Goal: Find specific page/section: Find specific page/section

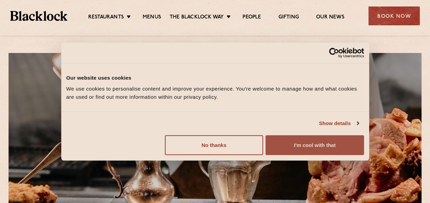
click at [294, 148] on button "I'm cool with that" at bounding box center [314, 145] width 98 height 20
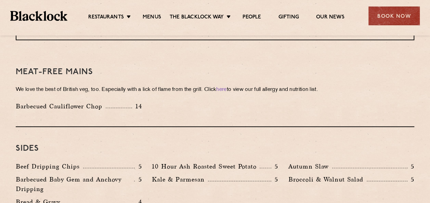
scroll to position [958, 0]
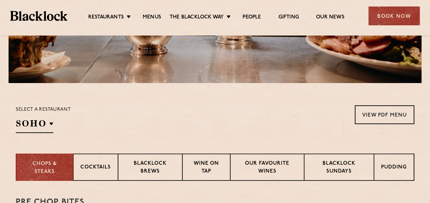
scroll to position [163, 0]
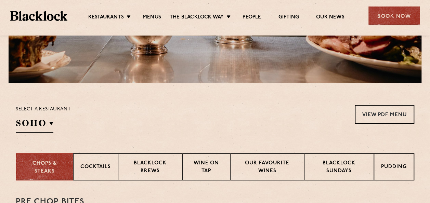
click at [46, 116] on div "Select a restaurant [GEOGRAPHIC_DATA] [GEOGRAPHIC_DATA] [GEOGRAPHIC_DATA] [GEOG…" at bounding box center [43, 119] width 55 height 28
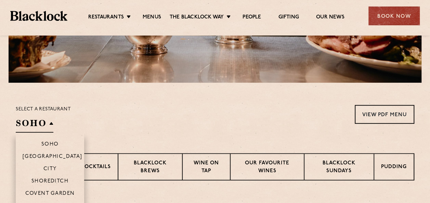
click at [51, 128] on h2 "SOHO" at bounding box center [35, 124] width 38 height 15
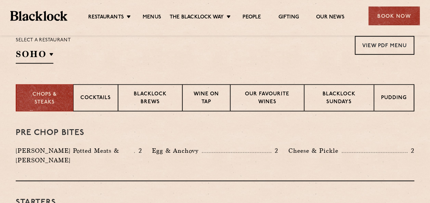
scroll to position [233, 0]
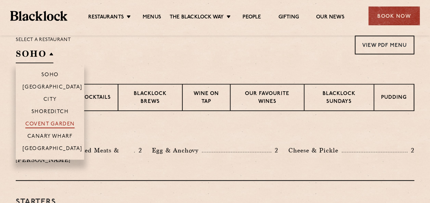
click at [49, 122] on p "Covent Garden" at bounding box center [50, 124] width 50 height 7
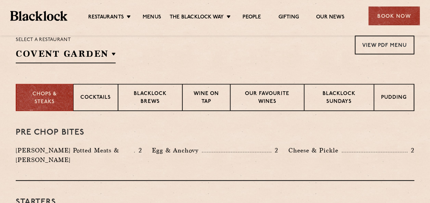
click at [161, 59] on div "Select a restaurant [GEOGRAPHIC_DATA] [GEOGRAPHIC_DATA] [GEOGRAPHIC_DATA] [GEOG…" at bounding box center [215, 50] width 398 height 28
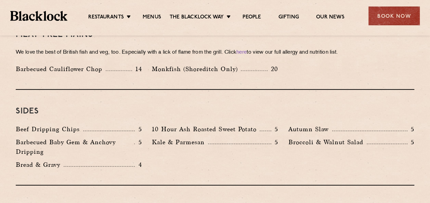
scroll to position [1007, 0]
